Goal: Check status: Check status

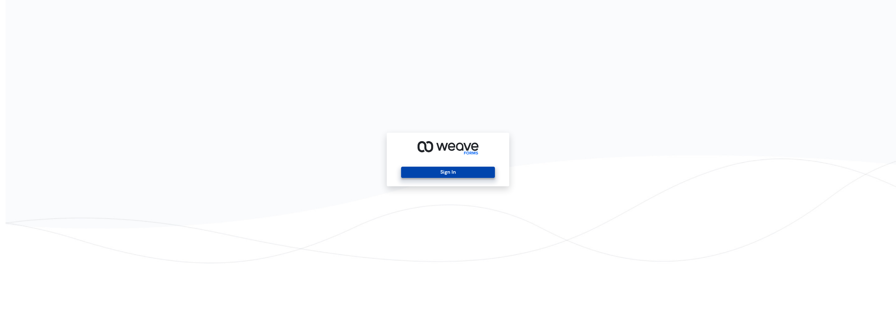
click at [460, 171] on button "Sign In" at bounding box center [447, 172] width 93 height 11
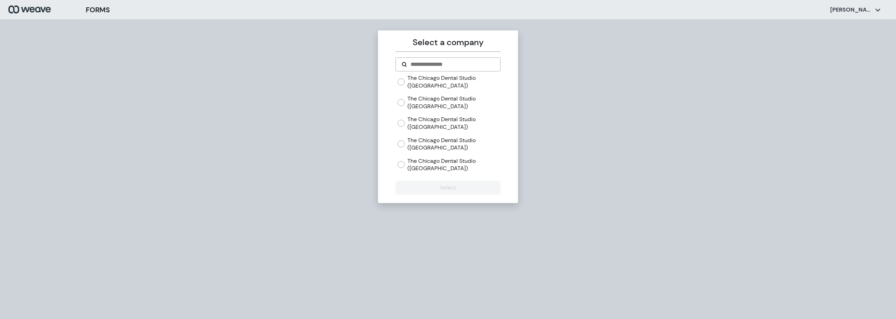
click at [418, 83] on label "The Chicago Dental Studio ([GEOGRAPHIC_DATA])" at bounding box center [453, 81] width 93 height 15
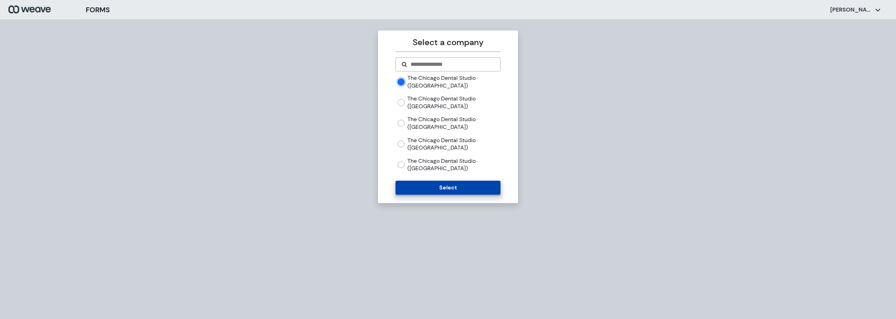
click at [454, 193] on button "Select" at bounding box center [448, 188] width 105 height 14
